Goal: Task Accomplishment & Management: Use online tool/utility

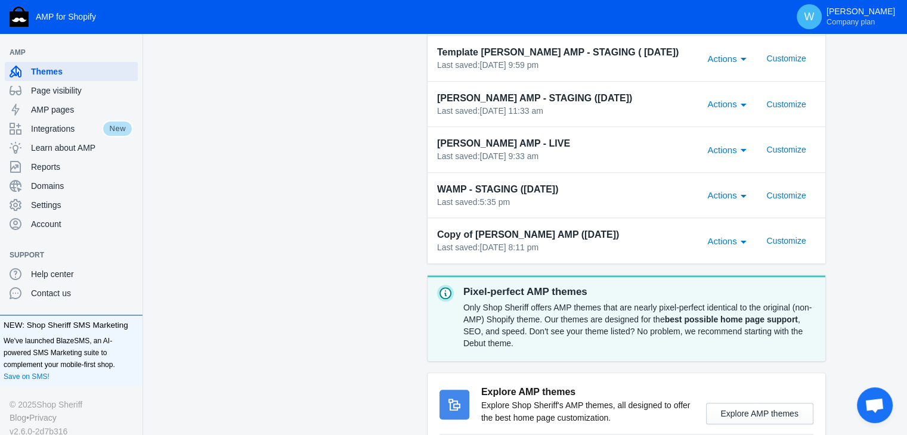
scroll to position [1021, 0]
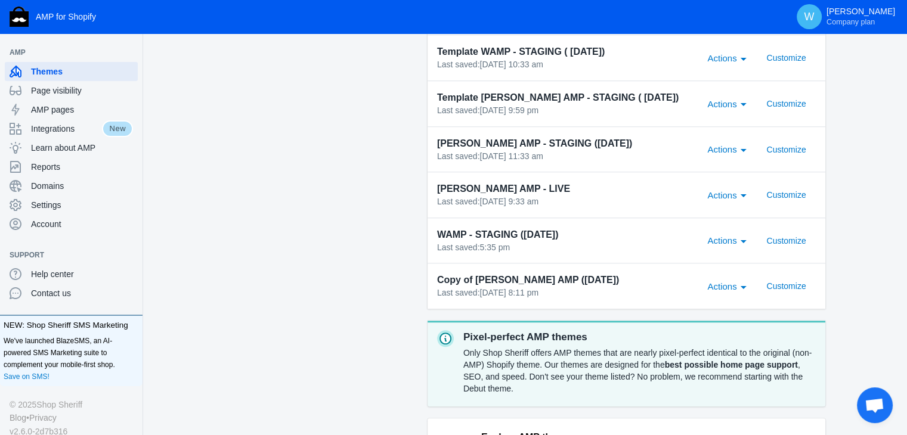
click at [741, 240] on div "Actions" at bounding box center [743, 240] width 11 height 14
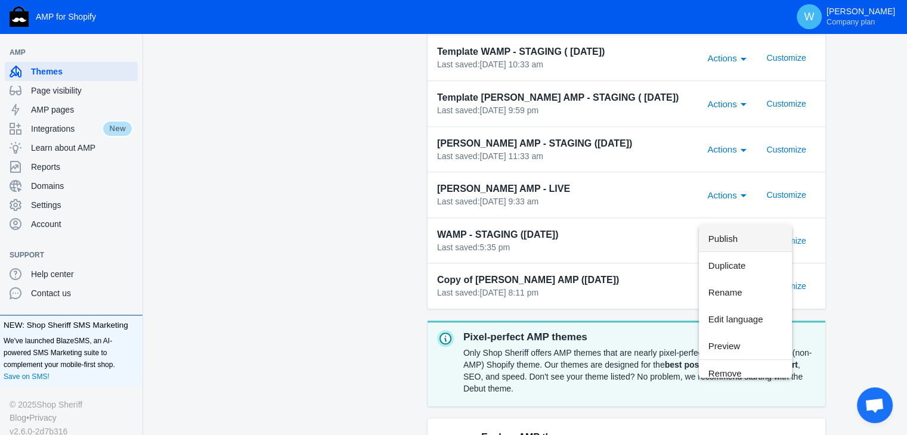
click at [754, 242] on span "Publish" at bounding box center [746, 238] width 74 height 27
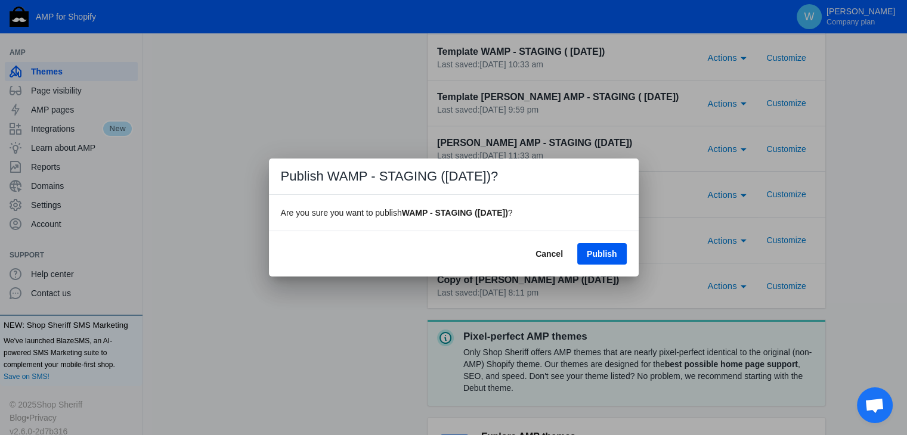
scroll to position [0, 0]
click at [610, 252] on span "Publish" at bounding box center [602, 254] width 30 height 10
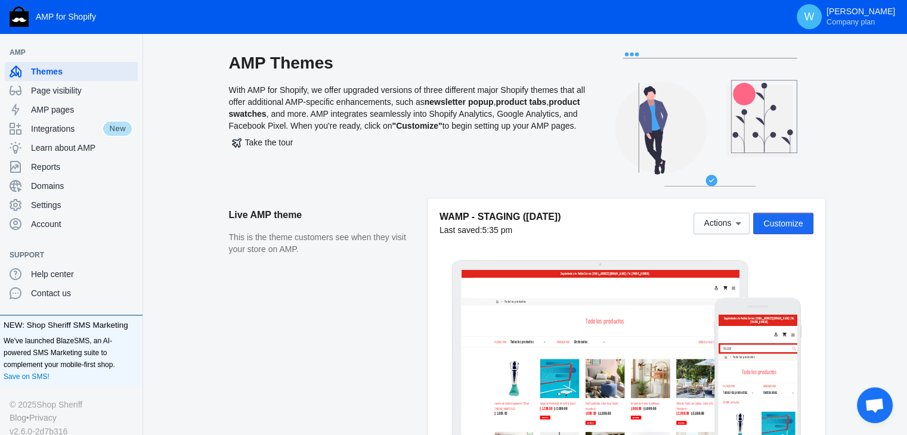
click at [778, 224] on span "Customize" at bounding box center [782, 224] width 39 height 10
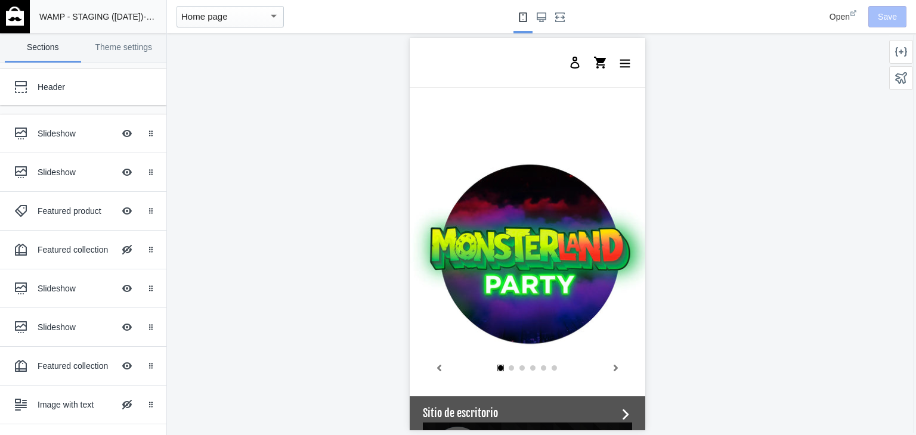
scroll to position [324, 0]
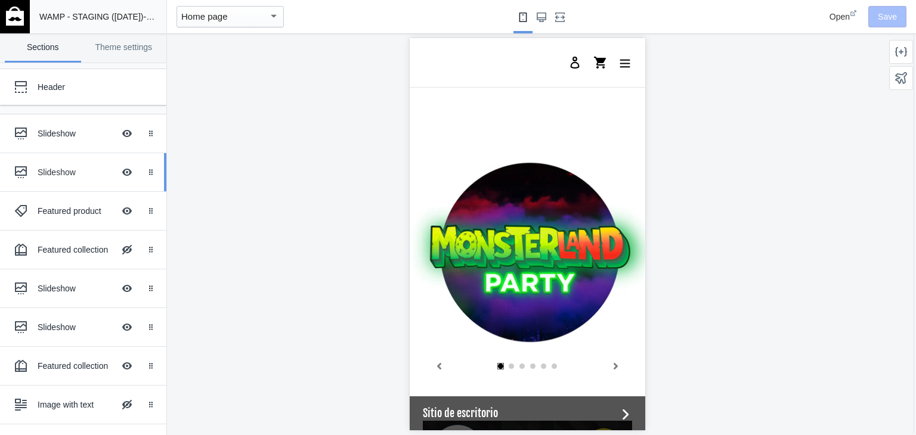
click at [41, 171] on div "Slideshow" at bounding box center [76, 172] width 76 height 12
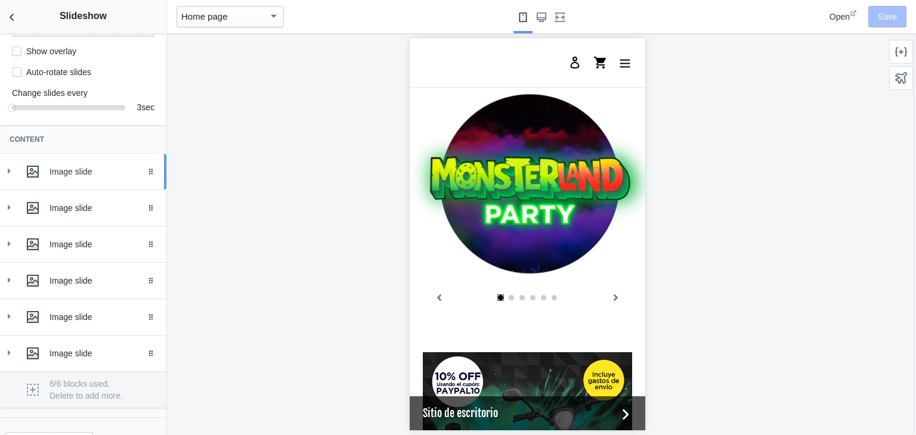
scroll to position [181, 0]
click at [11, 170] on div "Image slide" at bounding box center [83, 169] width 149 height 24
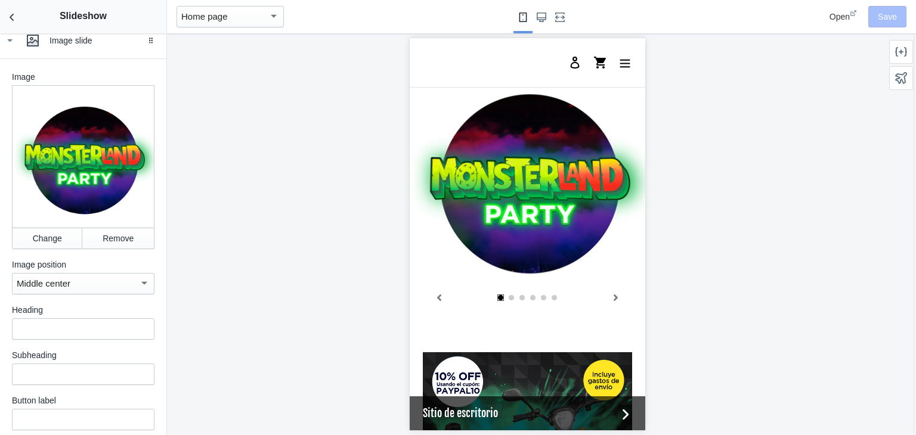
scroll to position [311, 0]
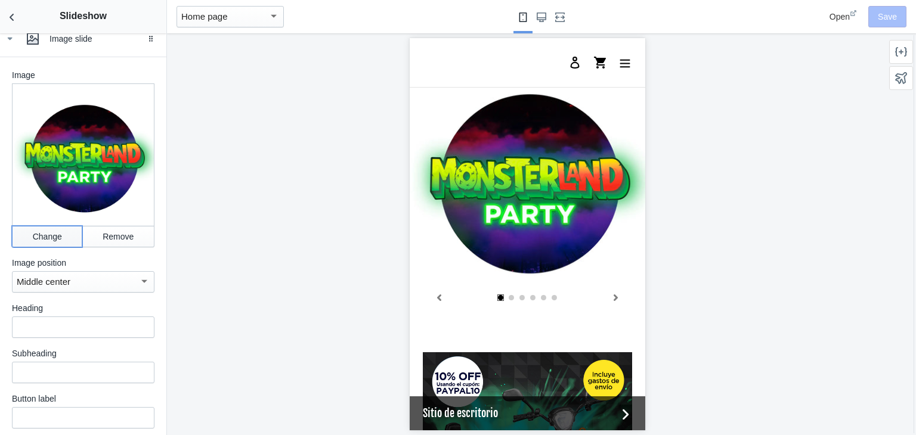
click at [41, 240] on button "Change" at bounding box center [47, 236] width 70 height 21
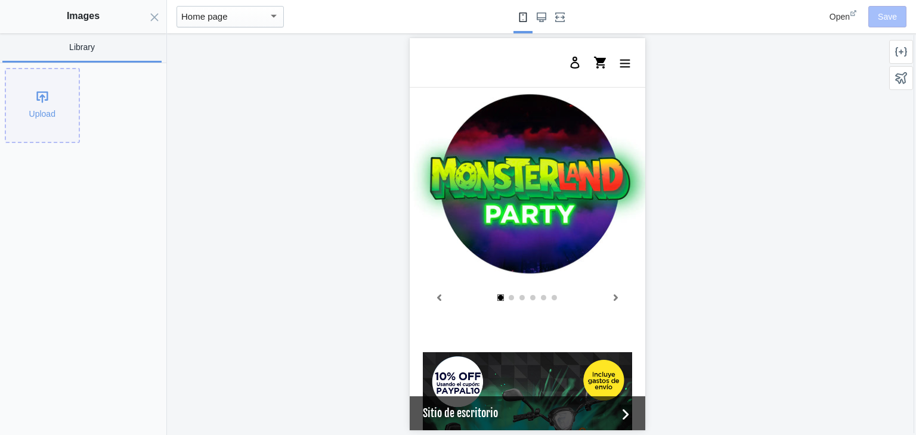
click at [26, 95] on div "Upload" at bounding box center [42, 105] width 73 height 73
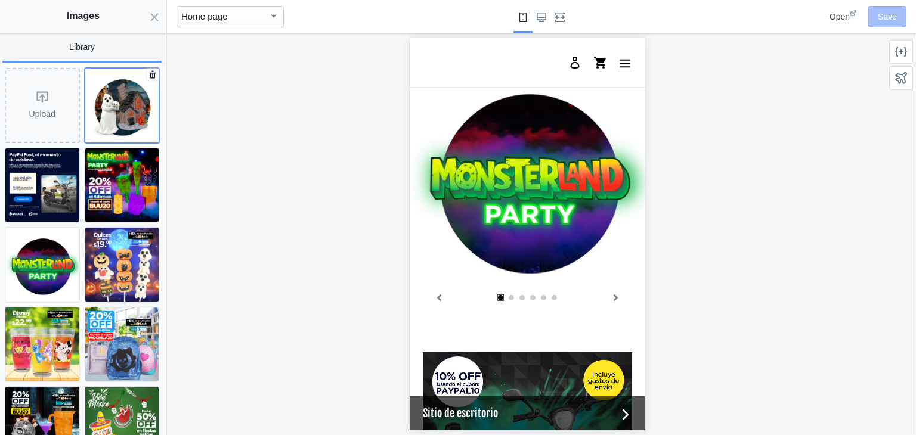
click at [123, 113] on img at bounding box center [122, 106] width 74 height 74
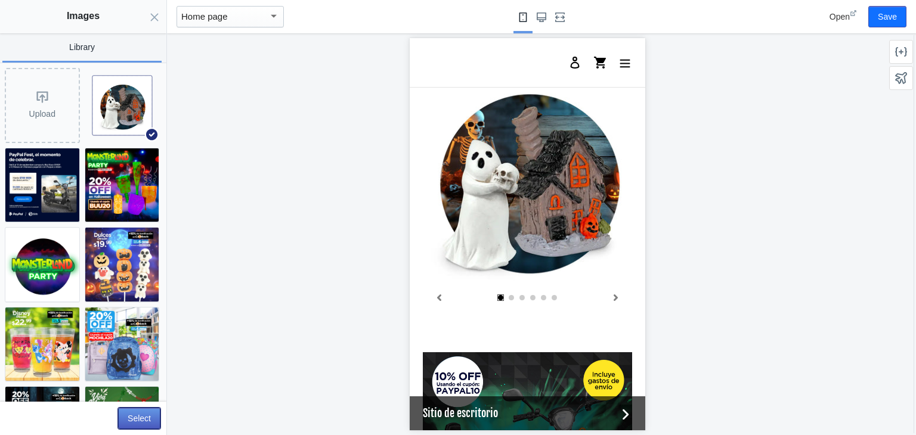
click at [143, 420] on button "Select" at bounding box center [139, 418] width 42 height 21
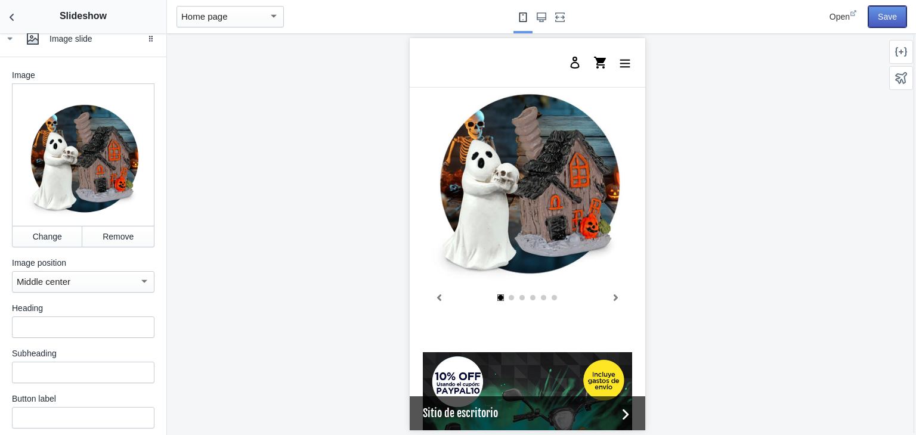
click at [891, 13] on button "Save" at bounding box center [887, 16] width 38 height 21
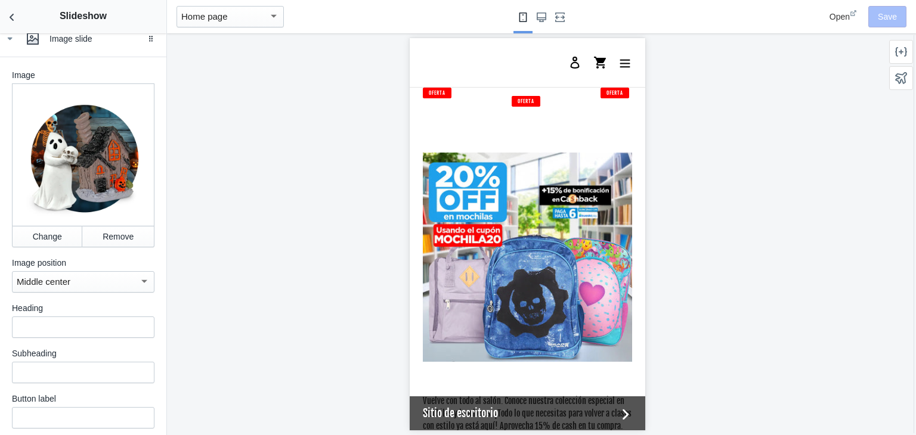
scroll to position [1786, 0]
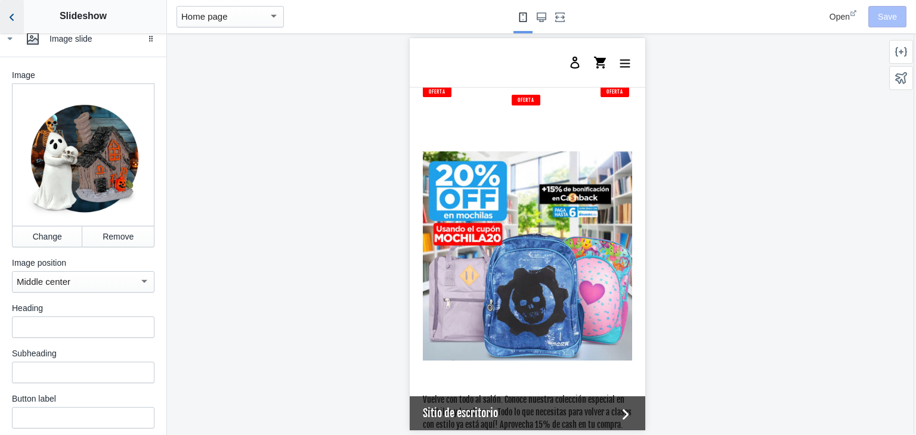
click at [19, 27] on button "Back to sections" at bounding box center [12, 16] width 24 height 33
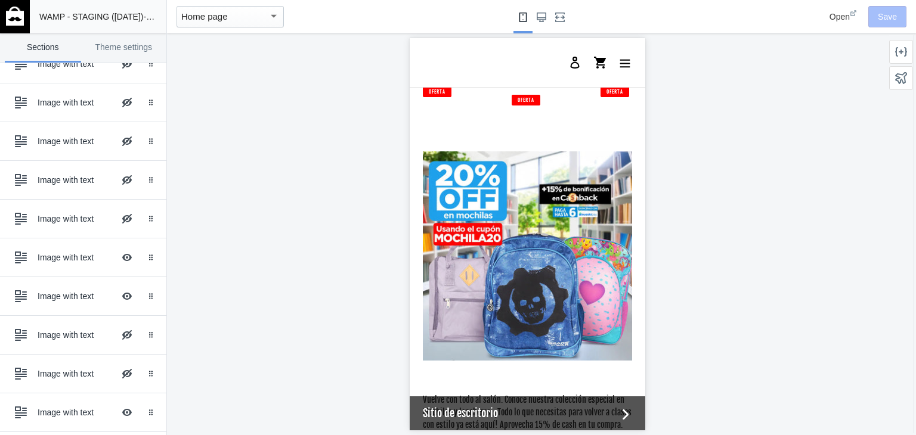
scroll to position [395, 0]
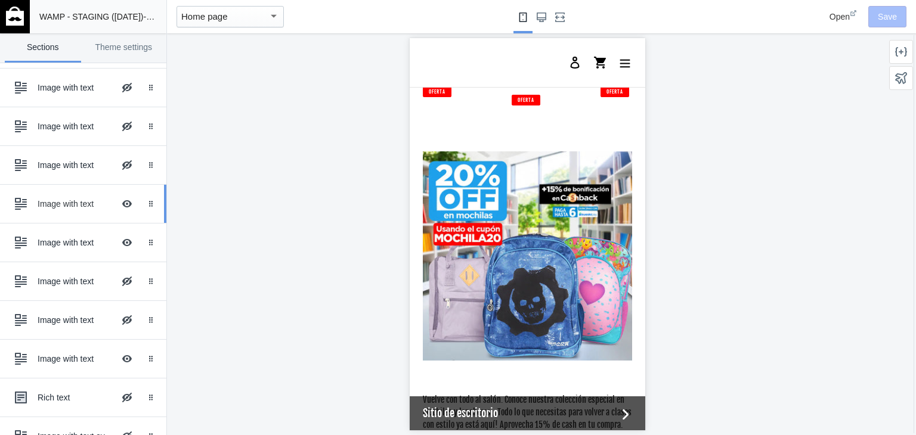
click at [58, 185] on link "Image with text Hide Image with text overlay Drag to reorder" at bounding box center [83, 204] width 166 height 38
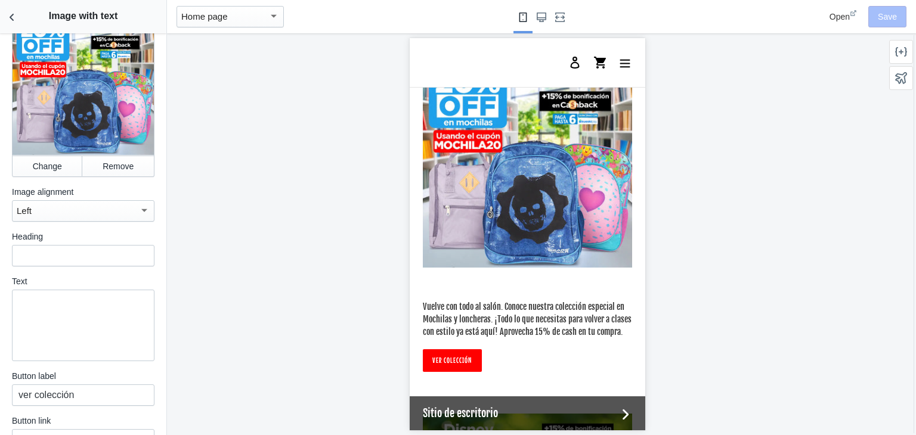
scroll to position [81, 0]
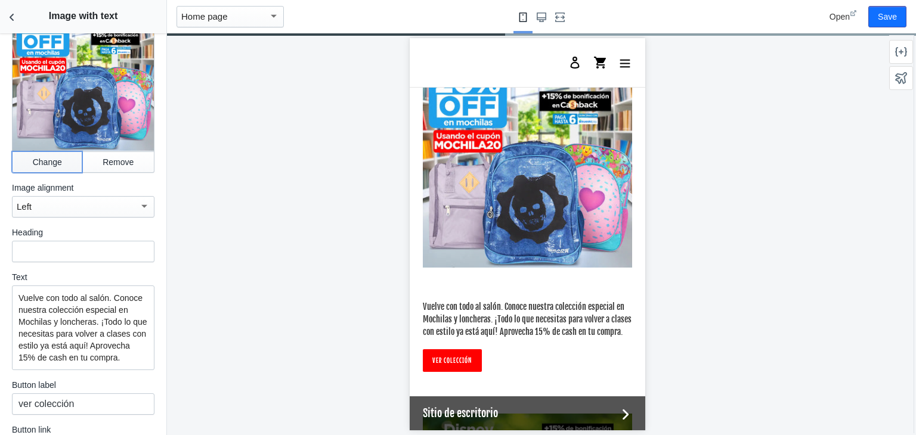
click at [41, 151] on button "Change" at bounding box center [47, 161] width 70 height 21
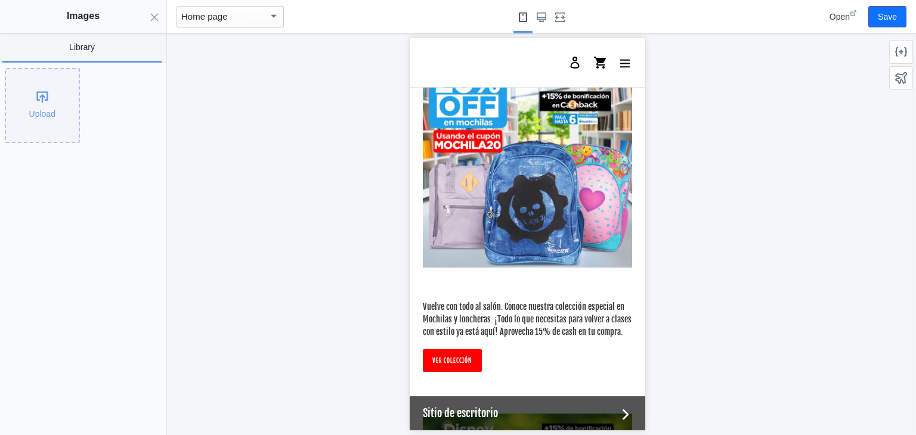
click at [44, 75] on div "Upload" at bounding box center [42, 105] width 73 height 73
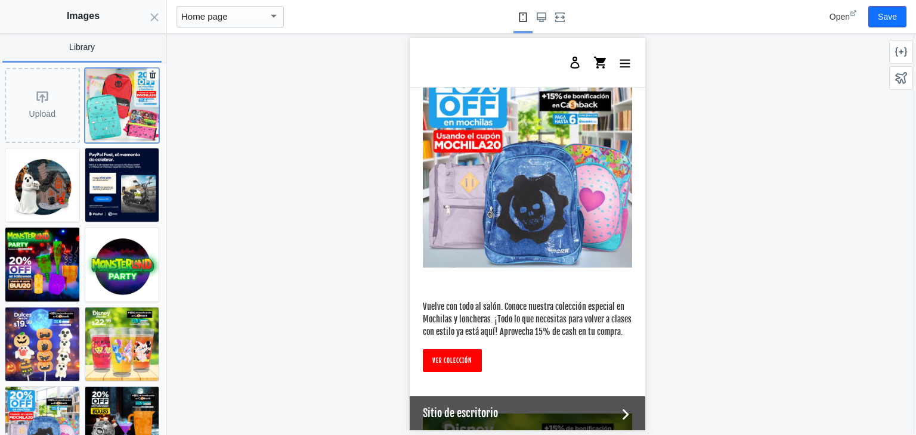
click at [120, 108] on img at bounding box center [122, 106] width 74 height 74
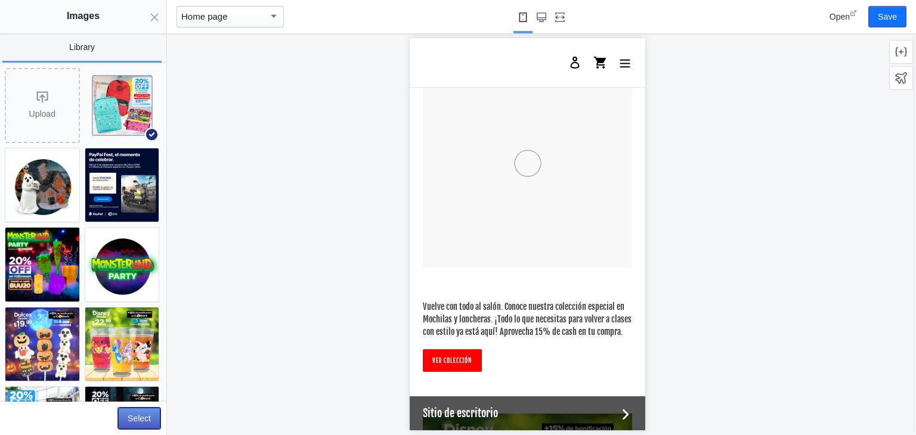
click at [129, 416] on button "Select" at bounding box center [139, 418] width 42 height 21
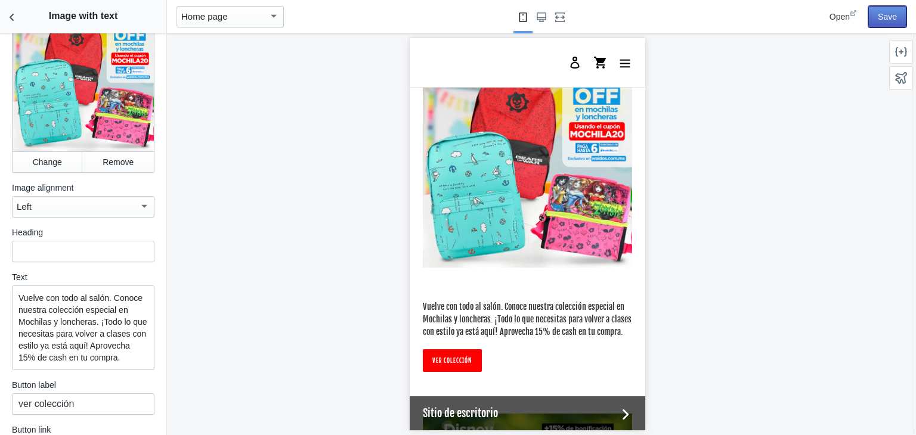
click at [884, 13] on button "Save" at bounding box center [887, 16] width 38 height 21
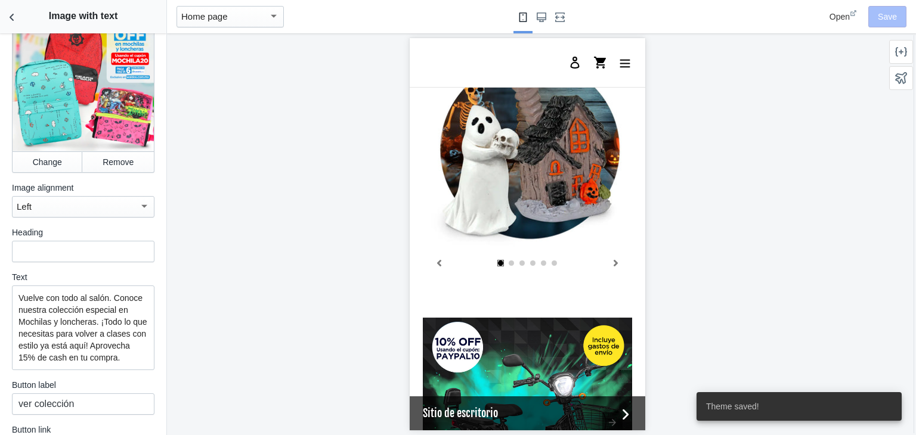
scroll to position [0, 0]
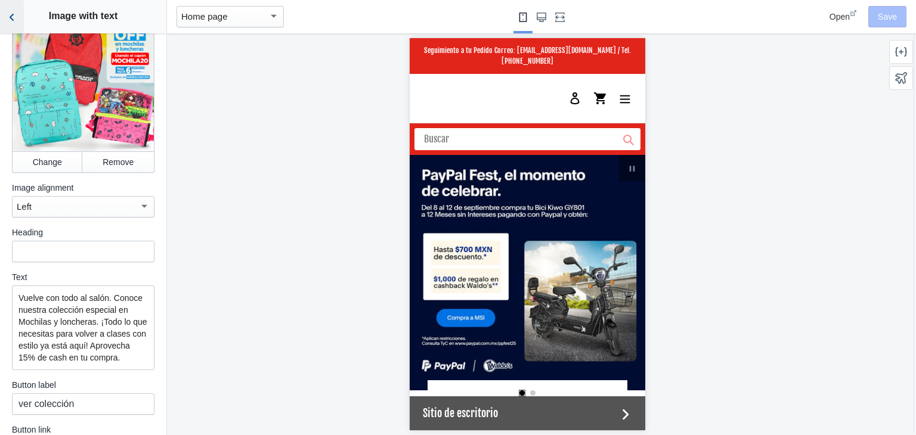
click at [0, 16] on button "Back to sections" at bounding box center [12, 16] width 24 height 33
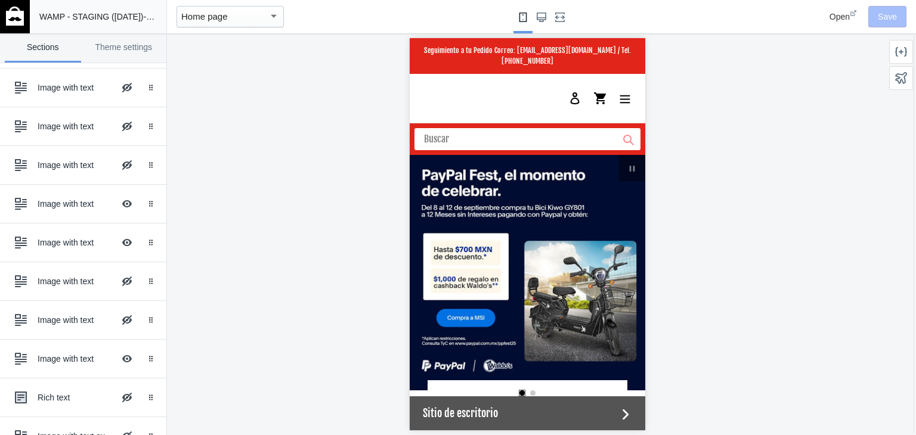
click at [11, 18] on img at bounding box center [15, 16] width 18 height 19
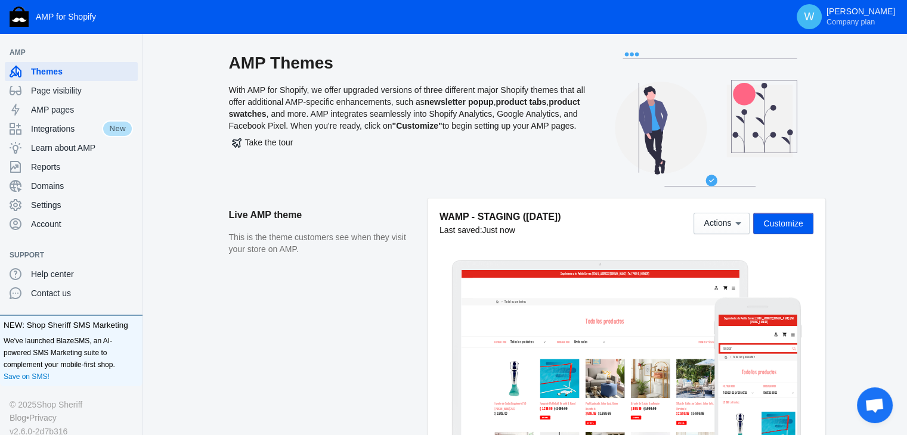
click at [330, 322] on aside "Live AMP theme This is the theme customers see when they visit your store on AM…" at bounding box center [328, 331] width 199 height 264
